Goal: Task Accomplishment & Management: Manage account settings

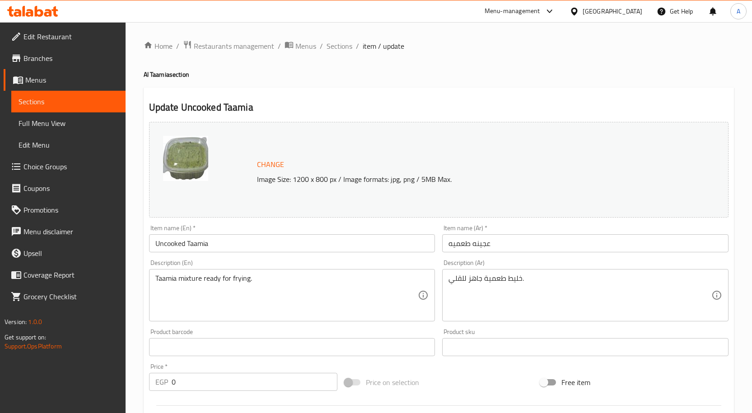
click at [213, 250] on input "Uncooked Taamia" at bounding box center [292, 244] width 286 height 18
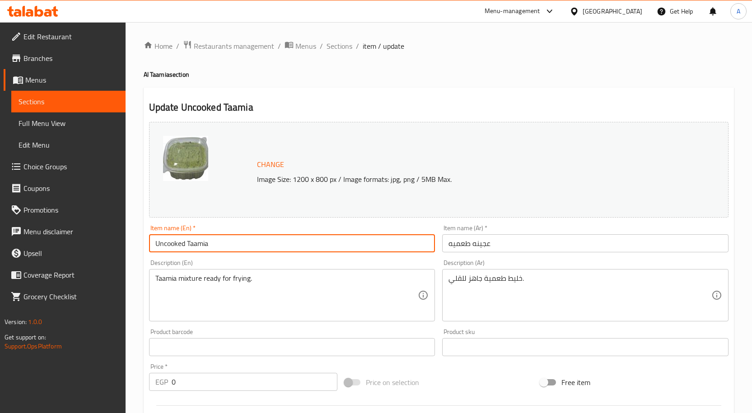
click at [213, 250] on input "Uncooked Taamia" at bounding box center [292, 244] width 286 height 18
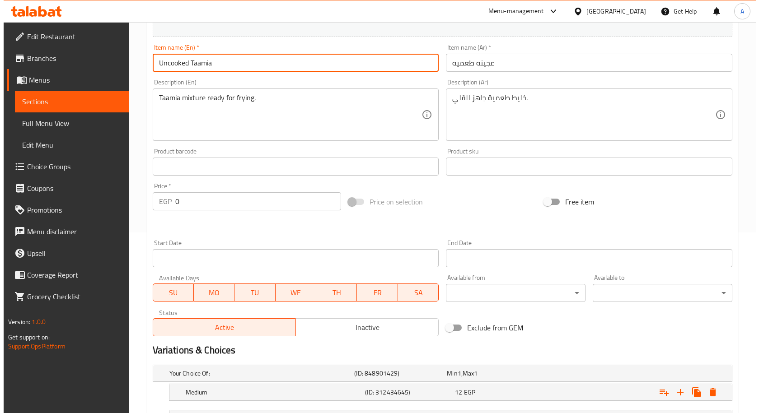
scroll to position [258, 0]
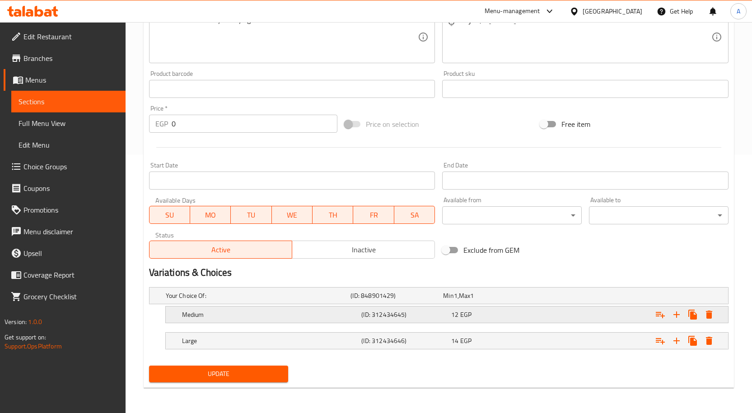
click at [704, 315] on icon "Expand" at bounding box center [709, 315] width 11 height 11
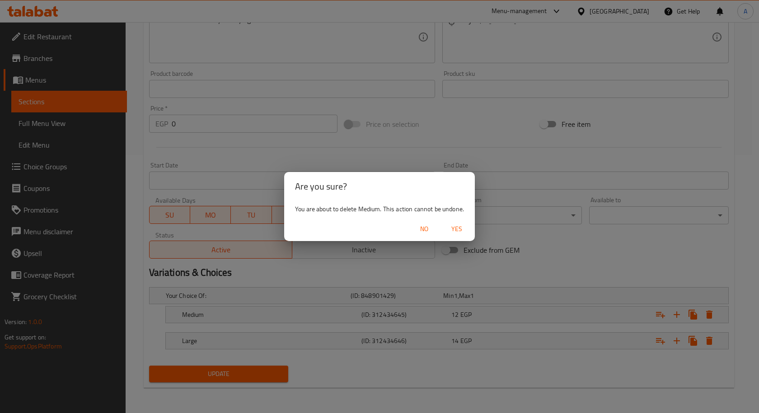
click at [460, 230] on span "Yes" at bounding box center [457, 229] width 22 height 11
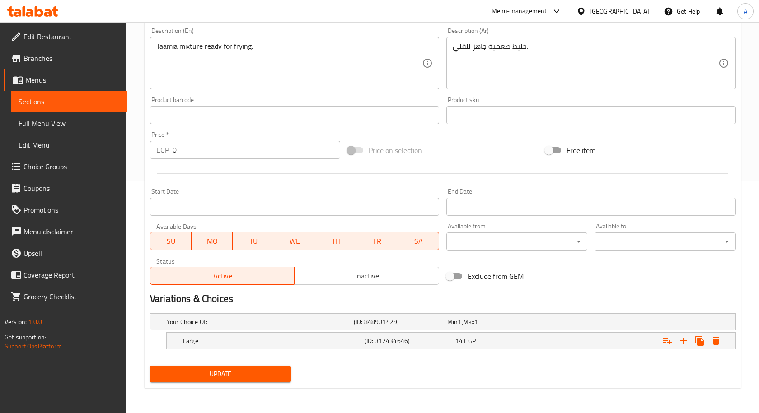
scroll to position [232, 0]
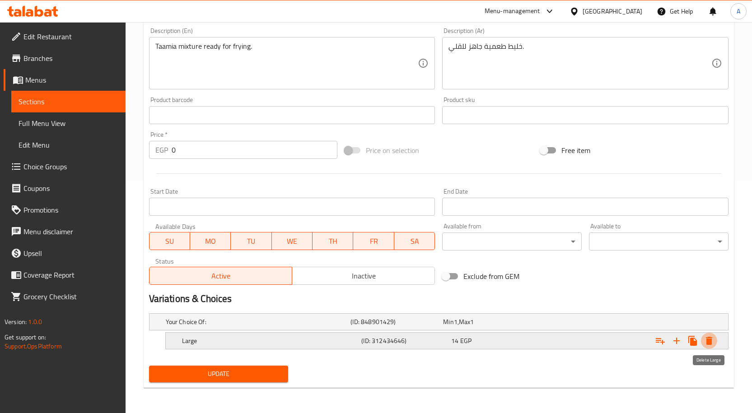
click at [714, 341] on icon "Expand" at bounding box center [709, 341] width 11 height 11
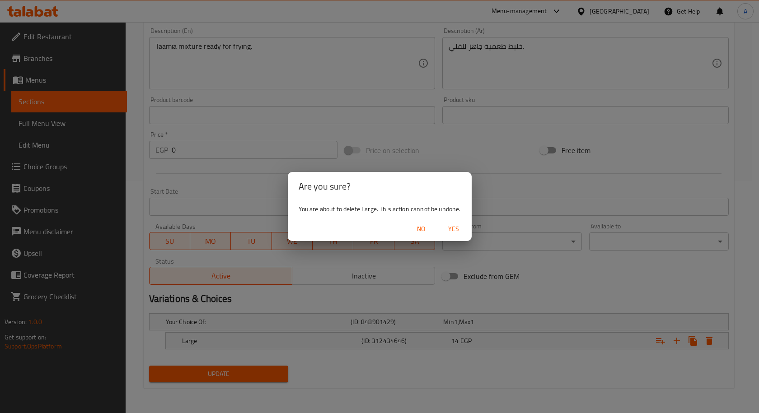
click at [444, 223] on button "Yes" at bounding box center [453, 229] width 29 height 17
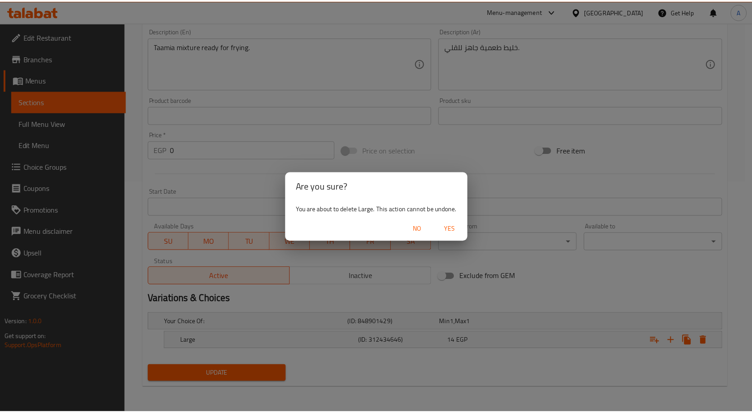
scroll to position [229, 0]
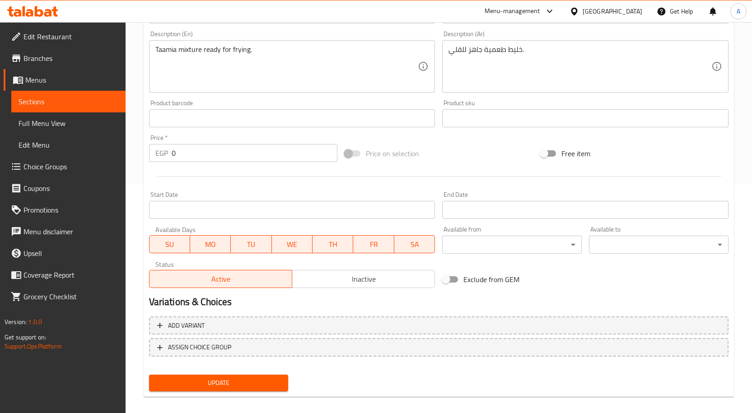
click at [228, 384] on span "Update" at bounding box center [218, 383] width 125 height 11
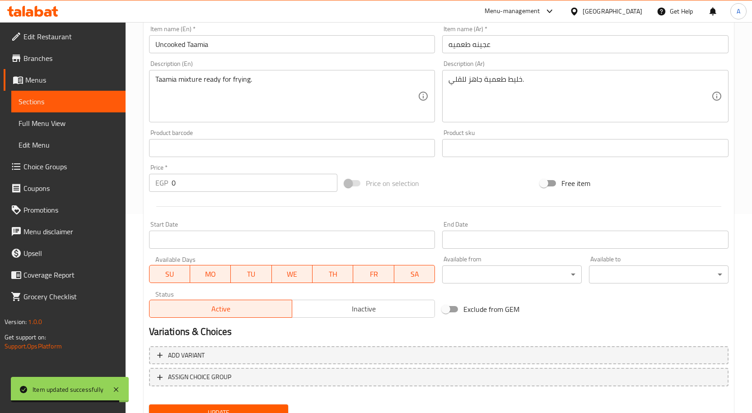
scroll to position [184, 0]
